Goal: Task Accomplishment & Management: Manage account settings

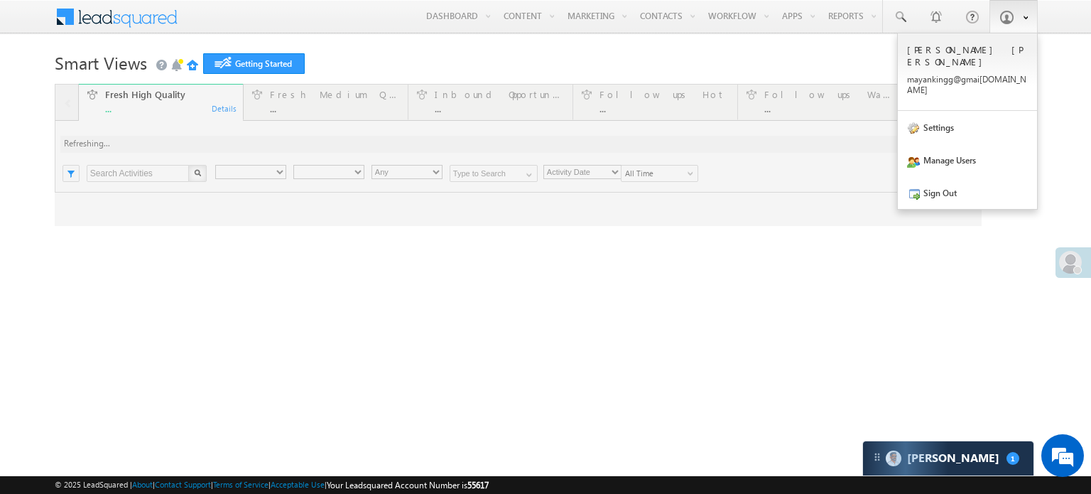
type input "Any Owner"
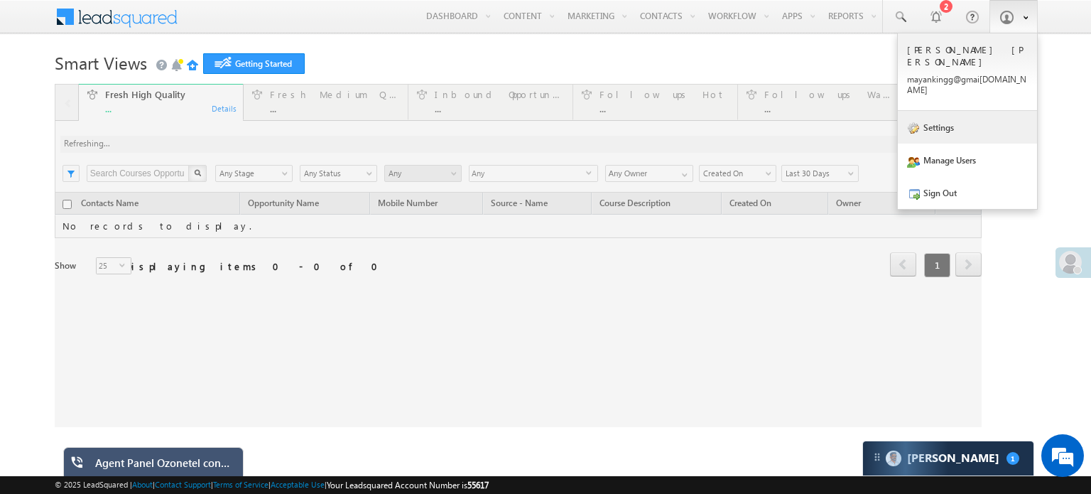
click at [946, 111] on link "Settings" at bounding box center [967, 127] width 139 height 33
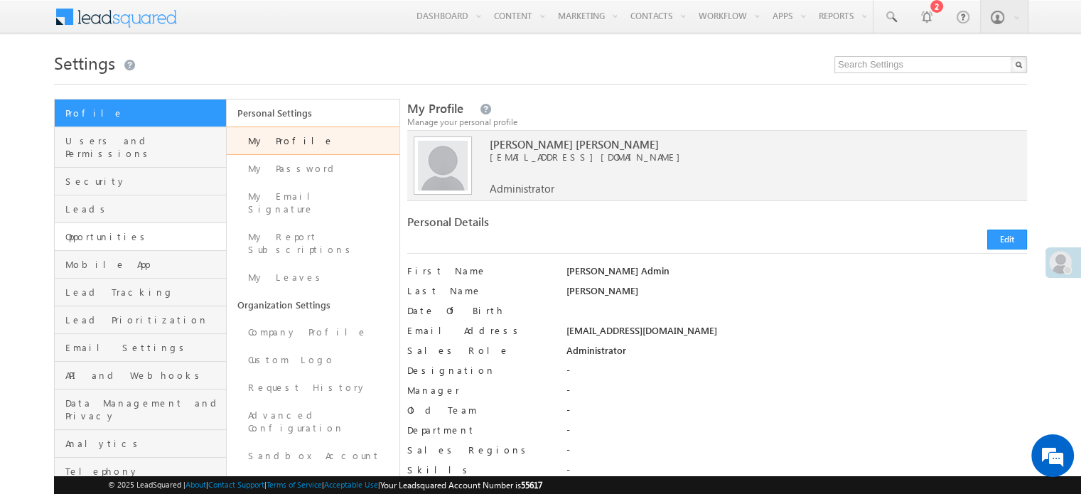
click at [124, 230] on link "Opportunities" at bounding box center [140, 237] width 171 height 28
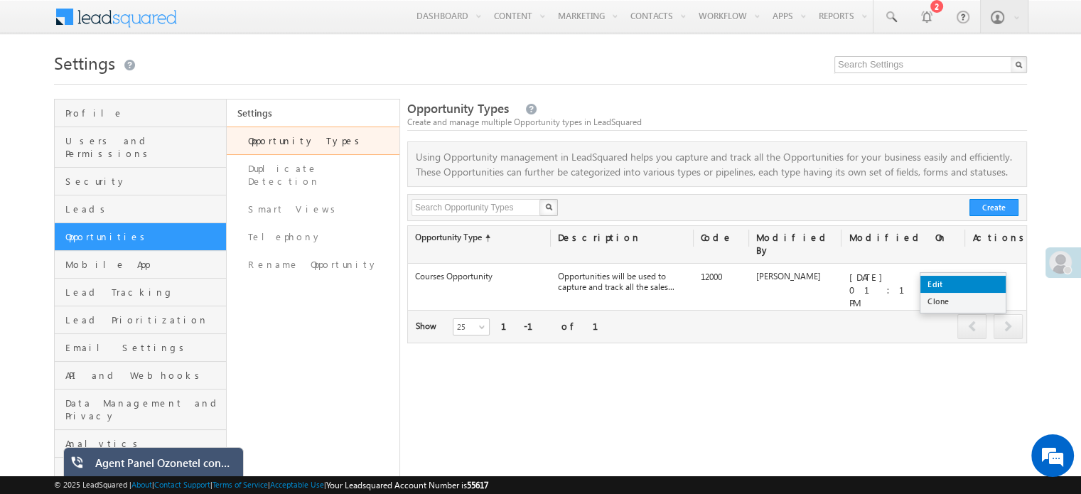
click at [965, 281] on link "Edit" at bounding box center [962, 284] width 85 height 17
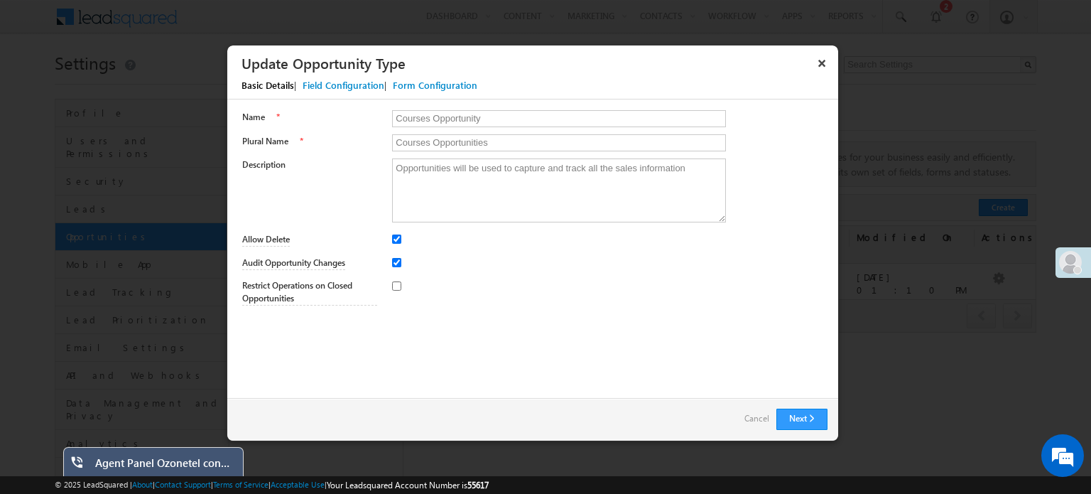
click at [340, 87] on div "Field Configuration" at bounding box center [344, 85] width 82 height 13
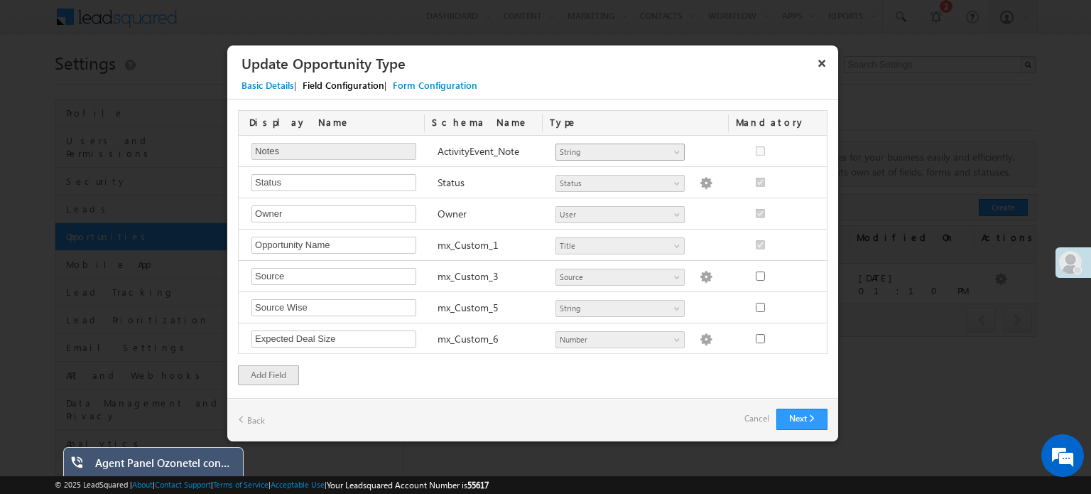
scroll to position [1177, 0]
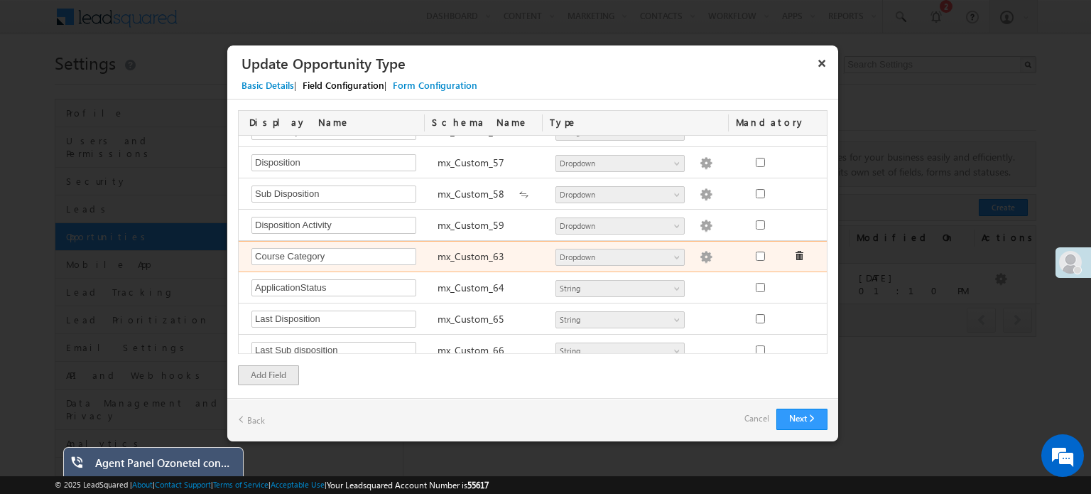
click at [700, 251] on img at bounding box center [706, 257] width 13 height 13
type textarea "AXS CAREER PROGRAMS DM CAREER PROGRAMS DT CAREER PROGRAMS FA CAREER PROGRAMS IT…"
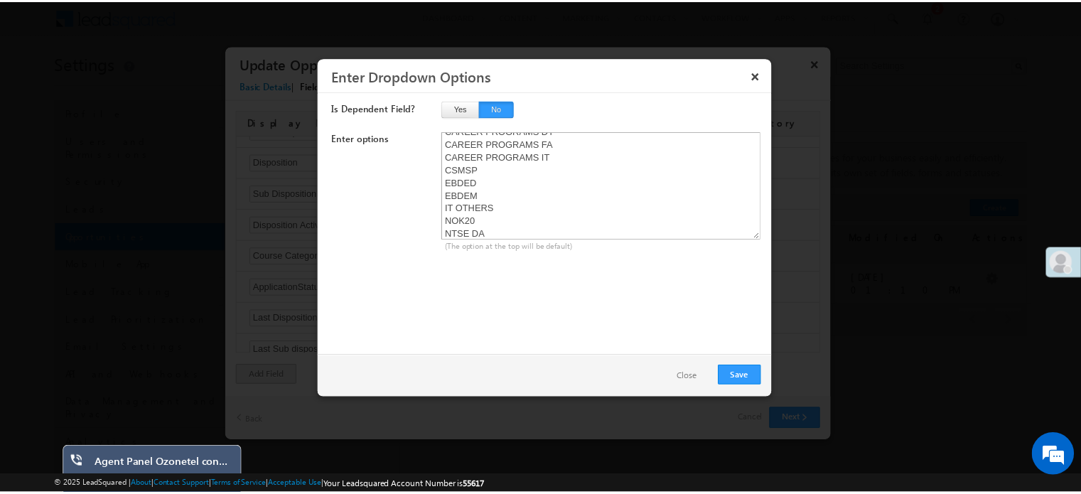
scroll to position [36, 0]
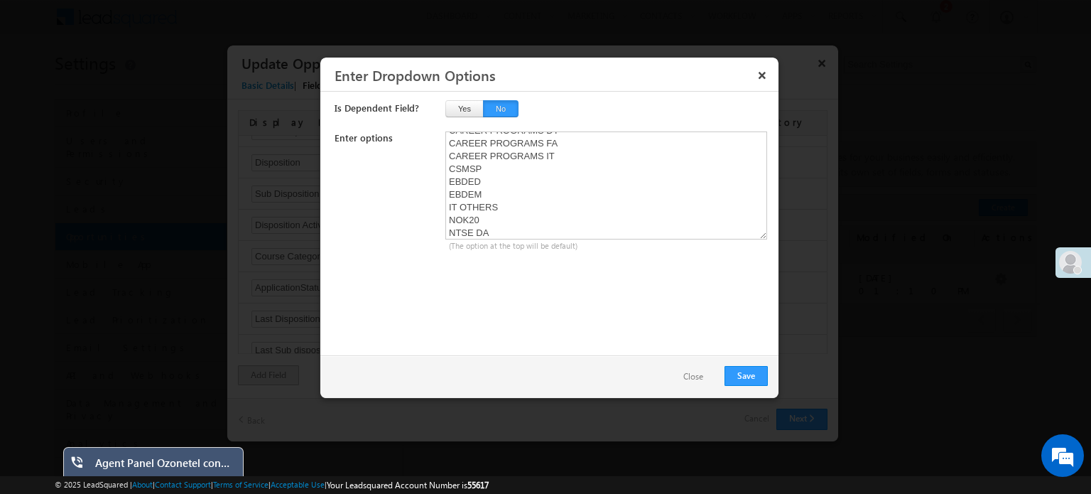
click at [688, 372] on button "Close" at bounding box center [693, 377] width 48 height 21
